Goal: Task Accomplishment & Management: Manage account settings

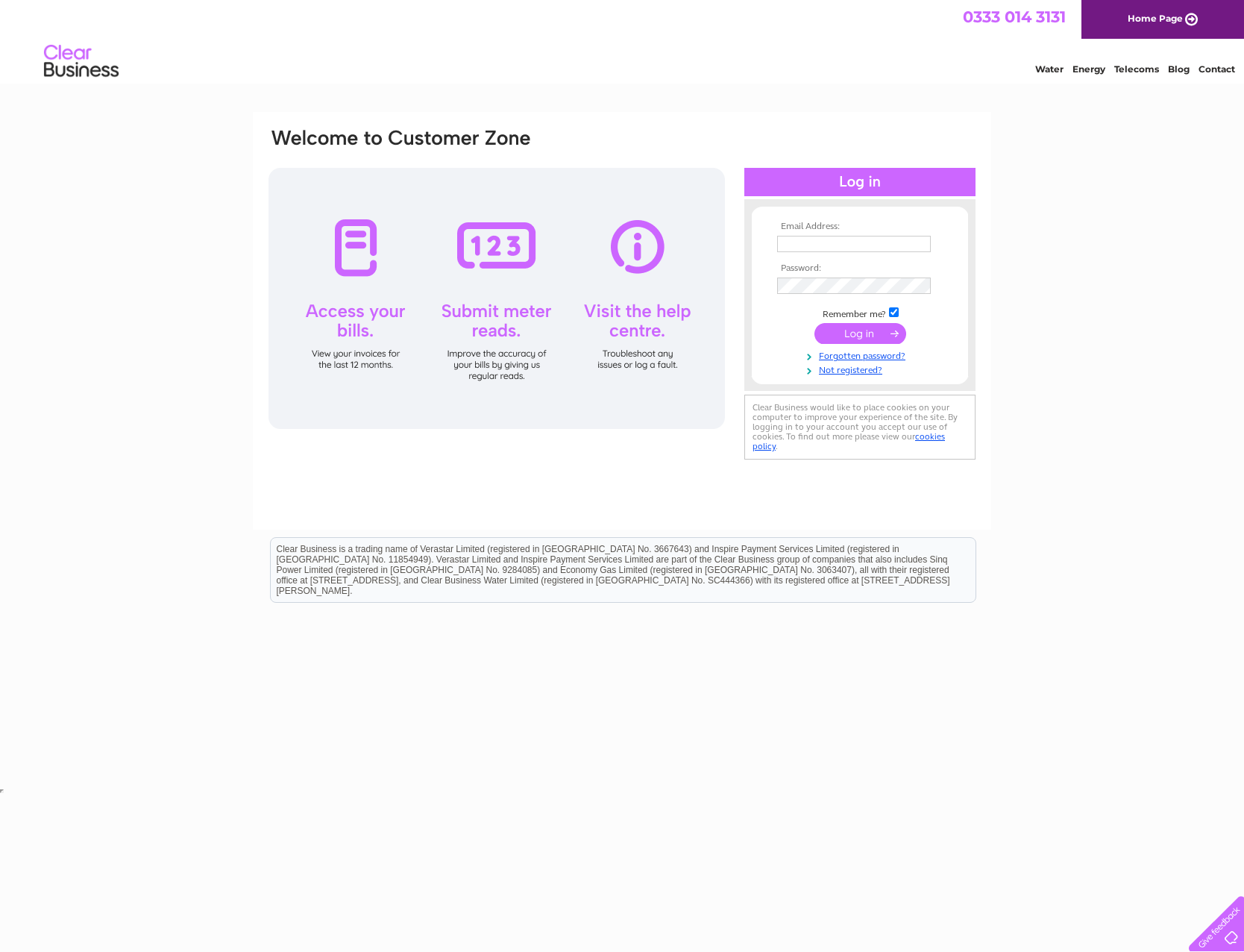
type input "office@lancrigg.co.uk"
click at [857, 339] on input "submit" at bounding box center [860, 334] width 92 height 21
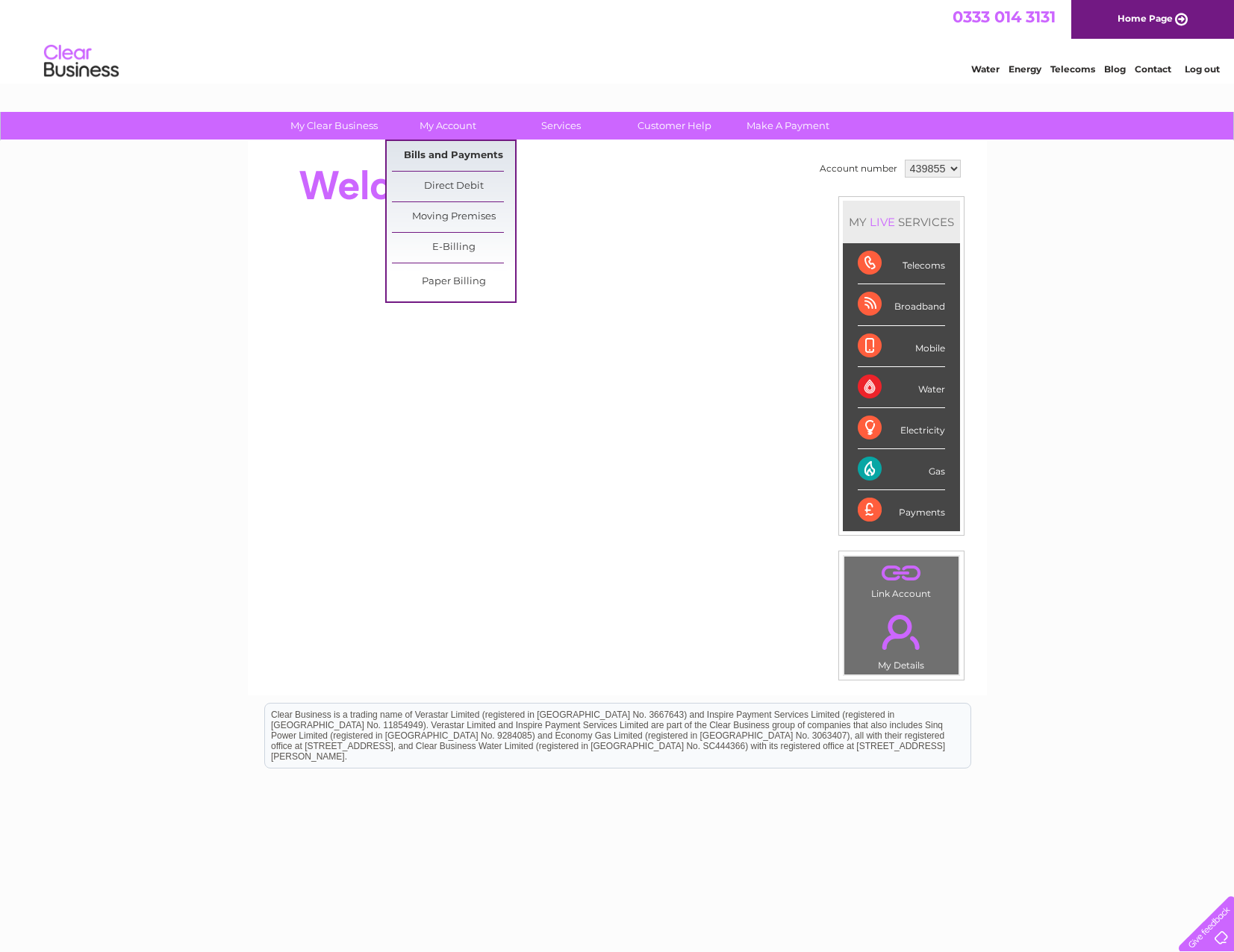
click at [467, 145] on link "Bills and Payments" at bounding box center [454, 156] width 124 height 30
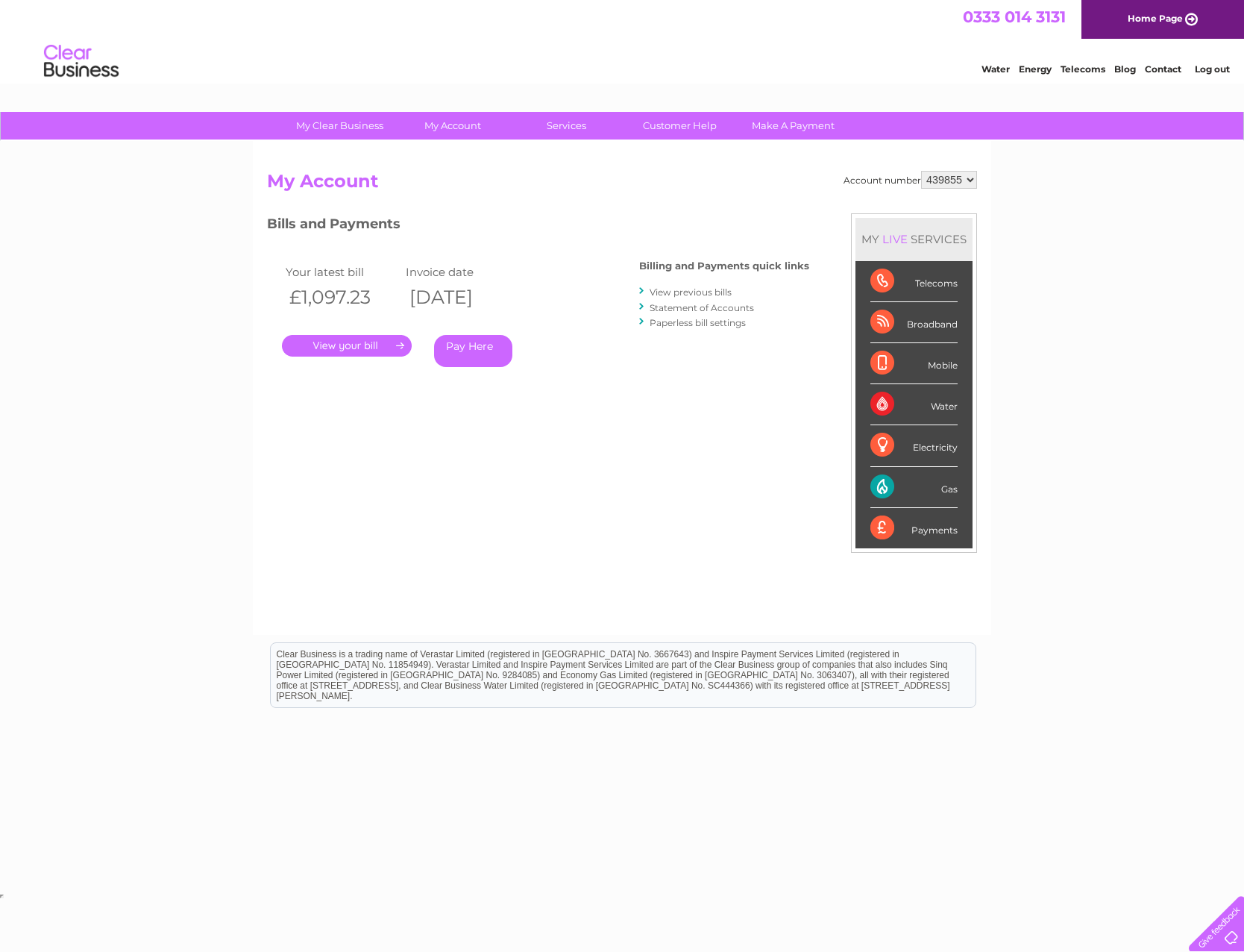
click at [731, 291] on link "View previous bills" at bounding box center [690, 292] width 82 height 11
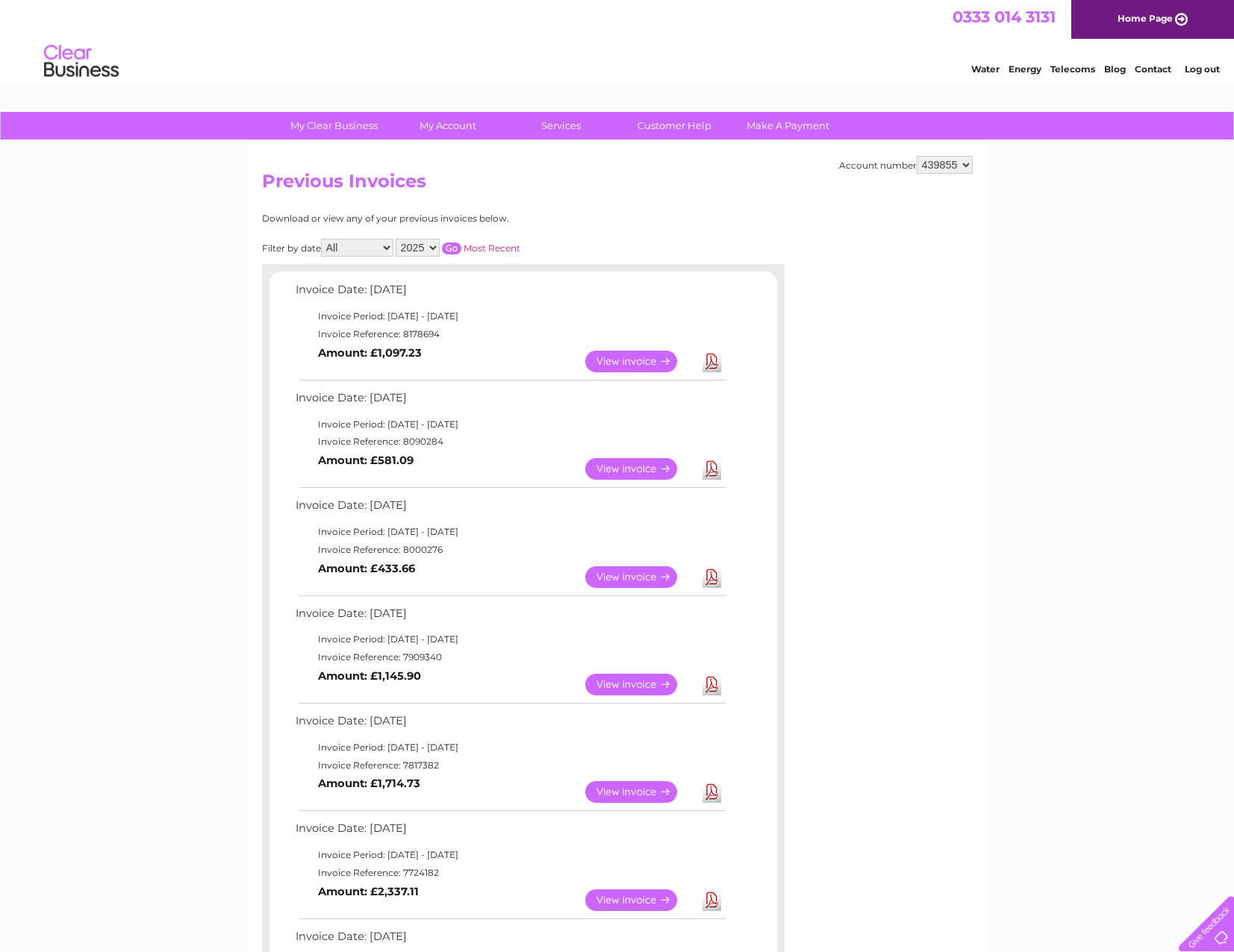
click at [638, 474] on link "View" at bounding box center [640, 469] width 109 height 22
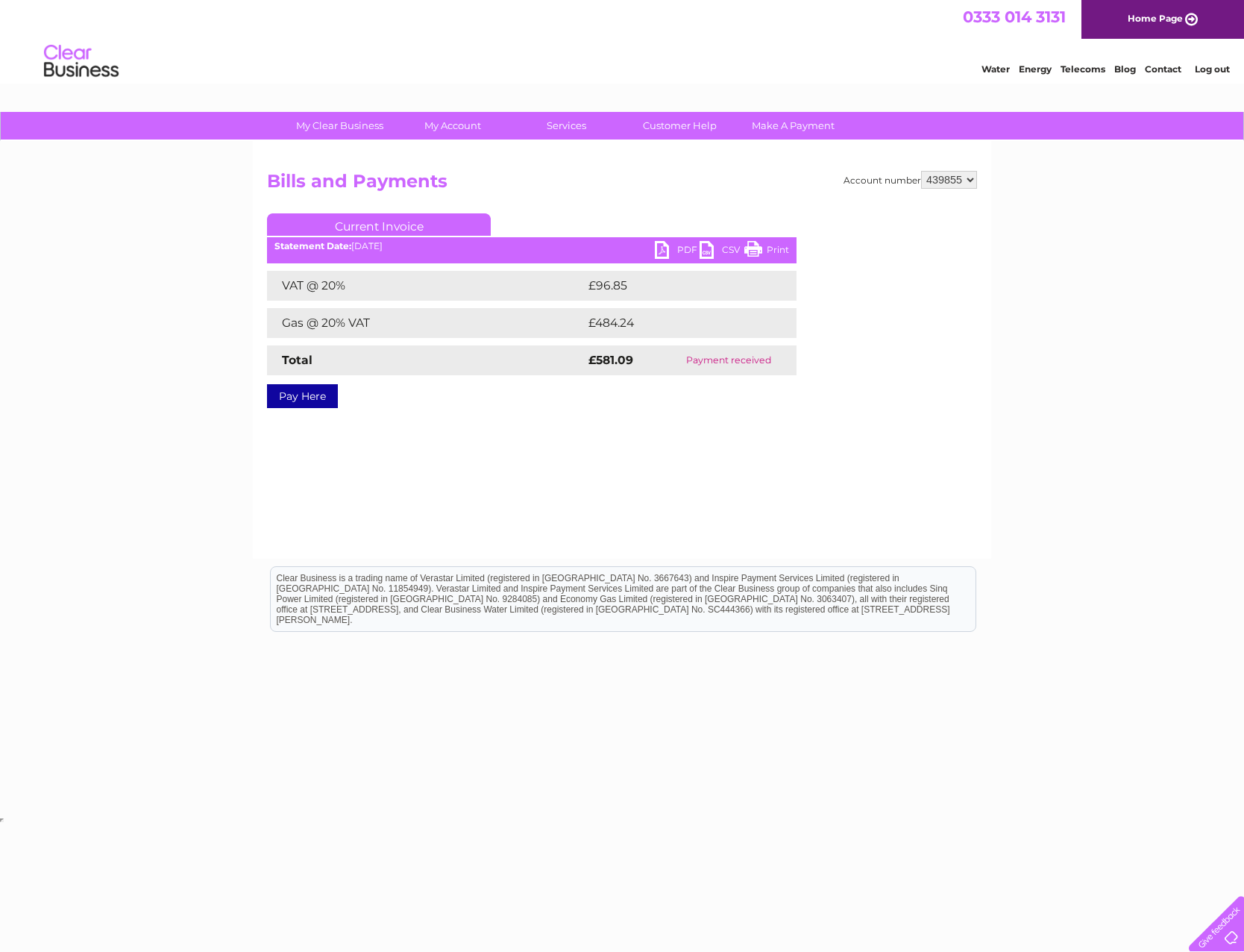
click at [693, 247] on link "PDF" at bounding box center [677, 251] width 45 height 22
